Goal: Ask a question: Seek information or help from site administrators or community

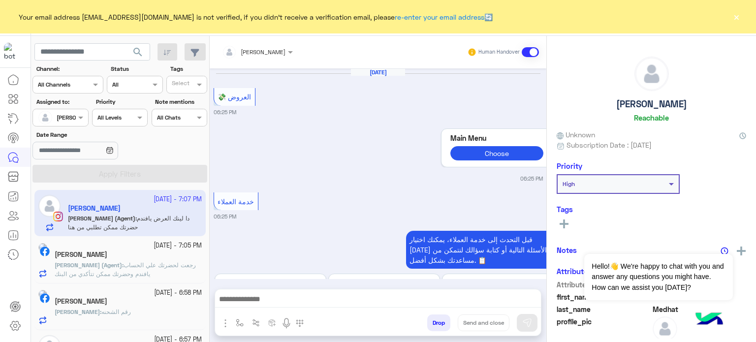
scroll to position [334, 0]
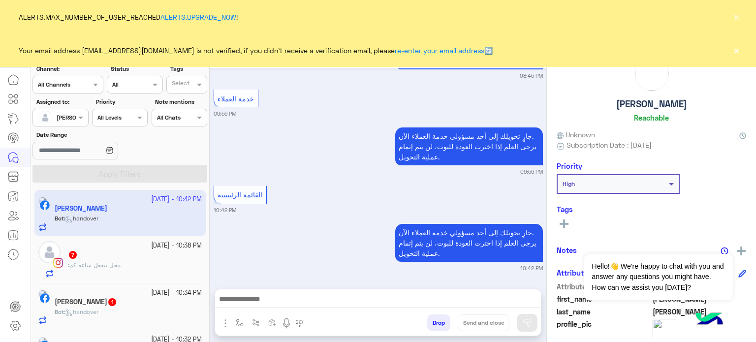
click at [286, 154] on div "جارٍ تحويلك إلى أحد مسؤولي خدمة العملاء الآن. يرجى العلم إذا اخترت العودة للبوت…" at bounding box center [378, 150] width 329 height 51
